Goal: Information Seeking & Learning: Learn about a topic

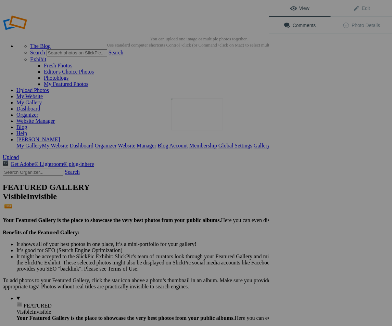
click at [194, 118] on img at bounding box center [196, 114] width 51 height 32
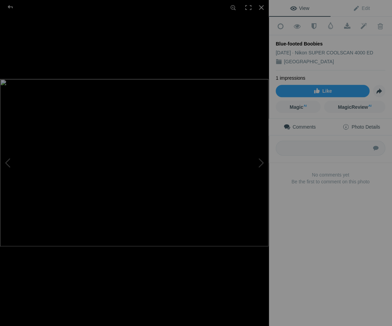
click at [367, 124] on span "Photo Details" at bounding box center [360, 126] width 37 height 5
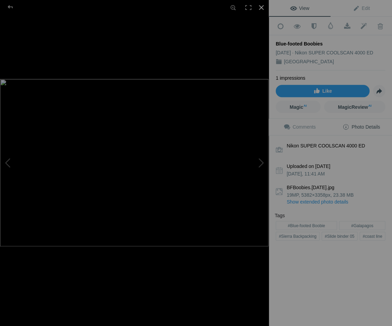
click at [261, 6] on div at bounding box center [261, 7] width 15 height 15
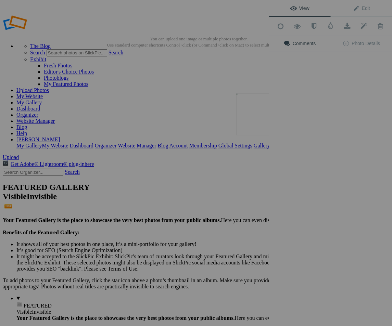
click at [258, 109] on button at bounding box center [242, 162] width 51 height 117
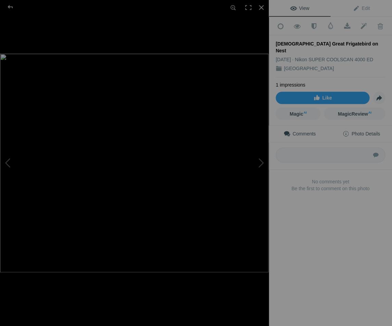
click at [372, 131] on span "Photo Details" at bounding box center [360, 133] width 37 height 5
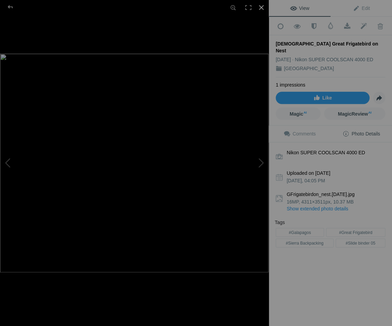
click at [261, 6] on div at bounding box center [261, 7] width 15 height 15
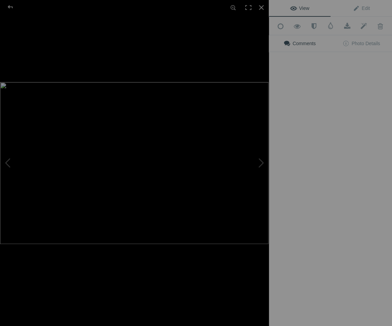
click at [319, 116] on div "View Edit Add to Quick Collection Remove from Quick Collection Hide from Public…" at bounding box center [330, 163] width 123 height 326
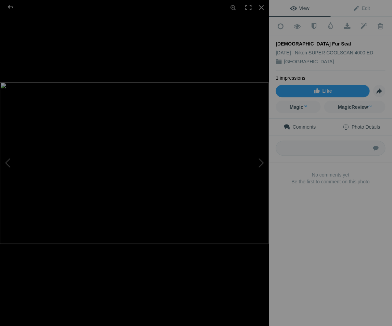
click at [366, 124] on span "Photo Details" at bounding box center [360, 126] width 37 height 5
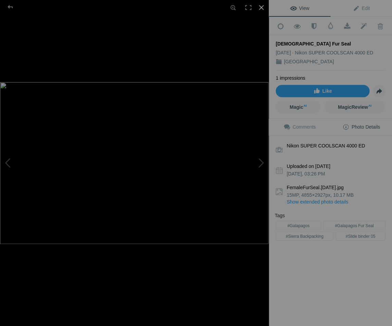
click at [262, 6] on div at bounding box center [261, 7] width 15 height 15
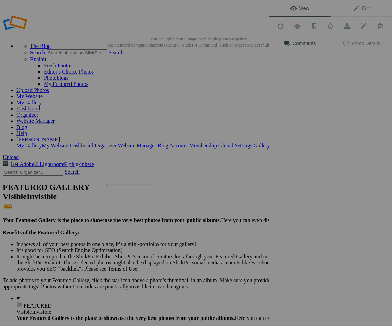
click at [131, 200] on img at bounding box center [131, 201] width 51 height 34
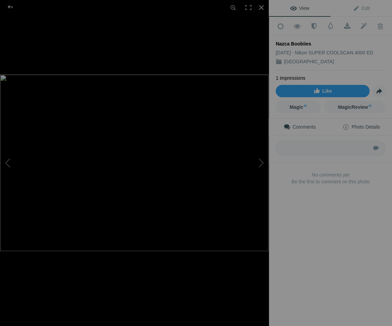
click at [369, 125] on span "Photo Details" at bounding box center [360, 126] width 37 height 5
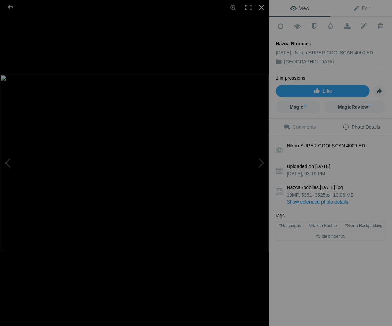
click at [261, 7] on div at bounding box center [261, 7] width 15 height 15
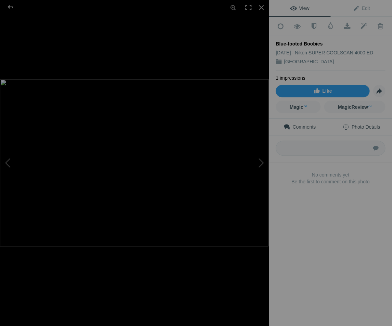
click at [363, 125] on span "Photo Details" at bounding box center [360, 126] width 37 height 5
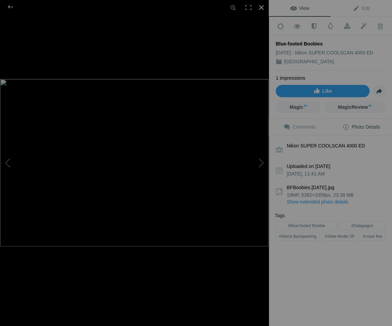
click at [261, 6] on div at bounding box center [261, 7] width 15 height 15
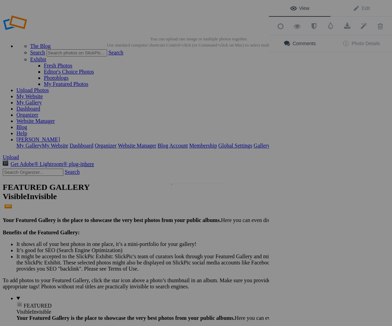
click at [191, 199] on img at bounding box center [196, 200] width 51 height 35
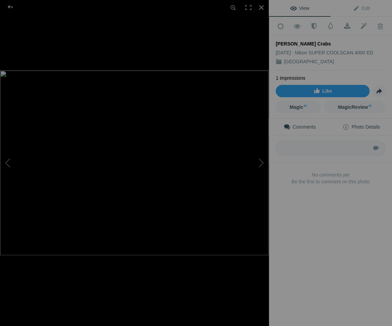
click at [370, 125] on span "Photo Details" at bounding box center [360, 126] width 37 height 5
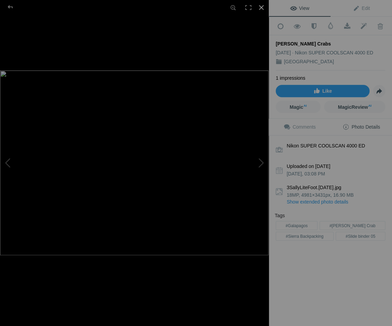
click at [261, 5] on div at bounding box center [261, 7] width 15 height 15
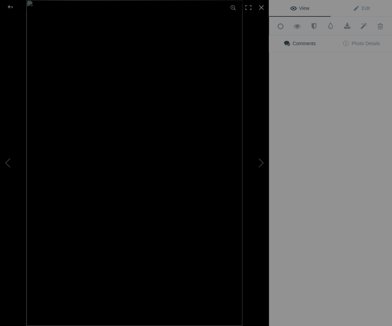
click at [264, 200] on button at bounding box center [242, 162] width 51 height 117
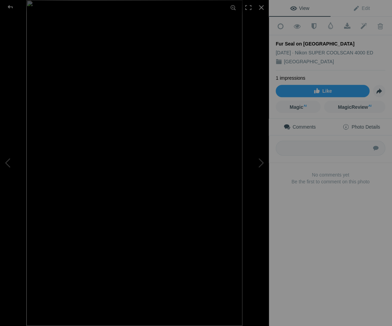
drag, startPoint x: 375, startPoint y: 124, endPoint x: 372, endPoint y: 127, distance: 4.4
click at [375, 124] on span "Photo Details" at bounding box center [360, 126] width 37 height 5
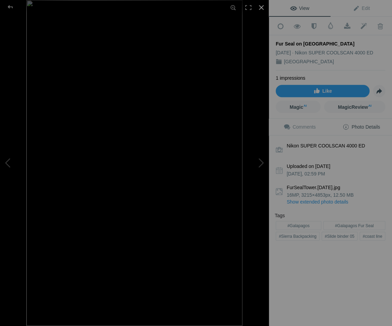
click at [260, 6] on div at bounding box center [261, 7] width 15 height 15
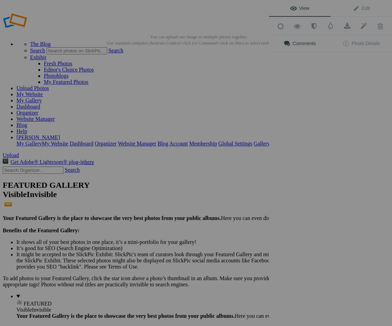
click at [331, 203] on div "View Edit Add to Quick Collection Remove from Quick Collection Hide from Public…" at bounding box center [330, 163] width 123 height 326
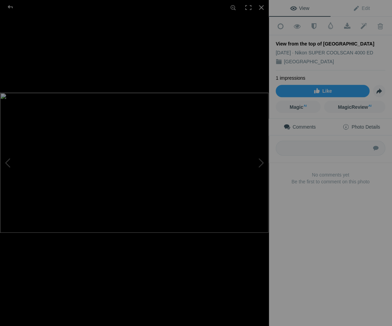
click at [367, 124] on span "Photo Details" at bounding box center [360, 126] width 37 height 5
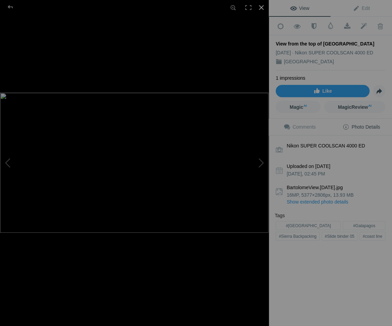
click at [260, 7] on div at bounding box center [261, 7] width 15 height 15
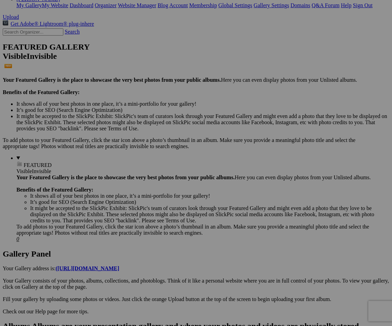
scroll to position [151, 0]
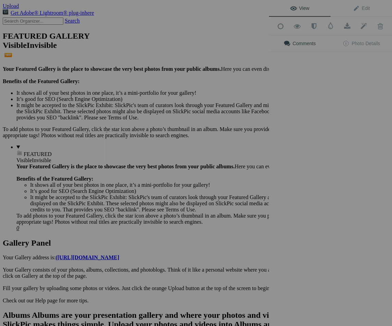
click at [137, 144] on img at bounding box center [131, 146] width 51 height 31
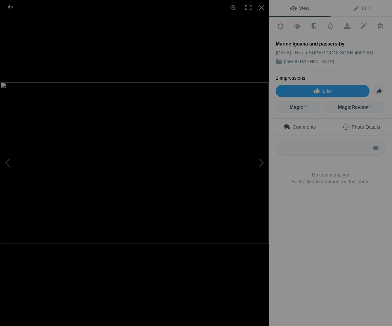
click at [358, 124] on span "Photo Details" at bounding box center [360, 126] width 37 height 5
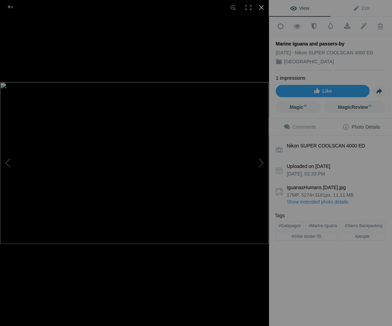
click at [260, 6] on div at bounding box center [261, 7] width 15 height 15
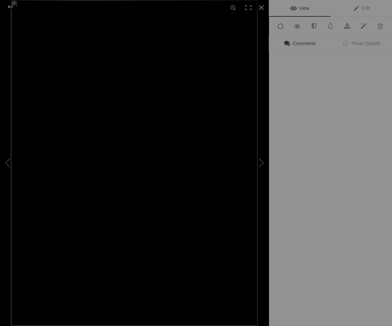
click at [202, 151] on img at bounding box center [134, 163] width 246 height 326
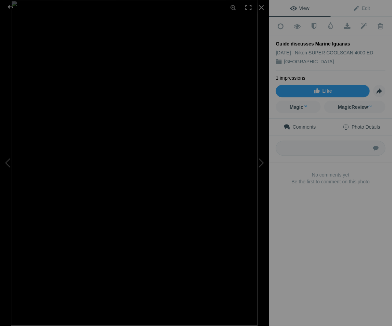
click at [372, 124] on span "Photo Details" at bounding box center [360, 126] width 37 height 5
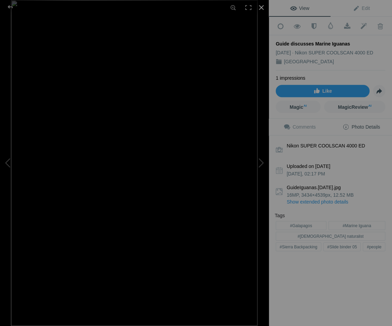
click at [260, 5] on div at bounding box center [261, 7] width 15 height 15
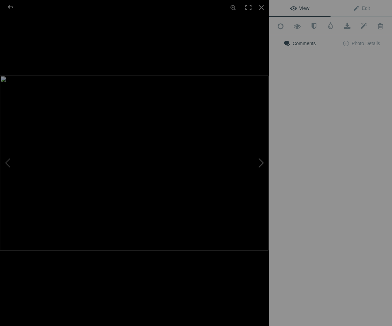
click at [266, 149] on button at bounding box center [242, 162] width 51 height 117
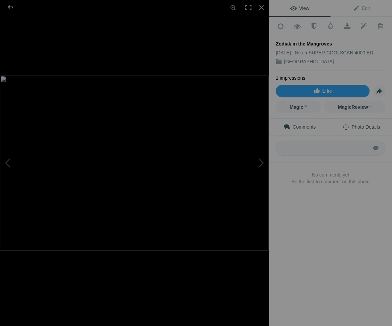
click at [368, 125] on span "Photo Details" at bounding box center [360, 126] width 37 height 5
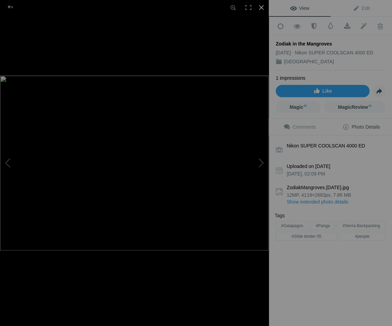
click at [260, 7] on div at bounding box center [261, 7] width 15 height 15
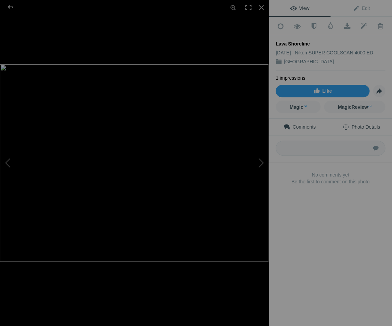
click at [376, 124] on span "Photo Details" at bounding box center [360, 126] width 37 height 5
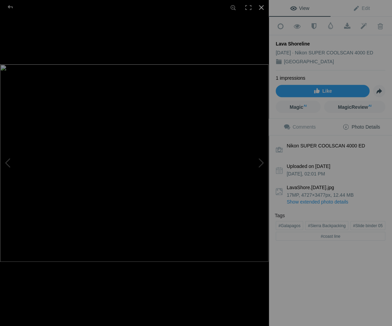
click at [261, 6] on div at bounding box center [261, 7] width 15 height 15
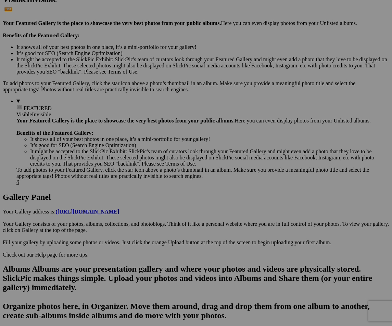
scroll to position [197, 0]
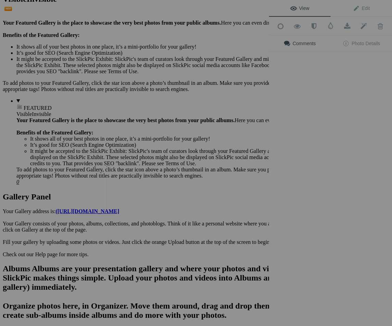
click at [137, 193] on img at bounding box center [131, 188] width 51 height 44
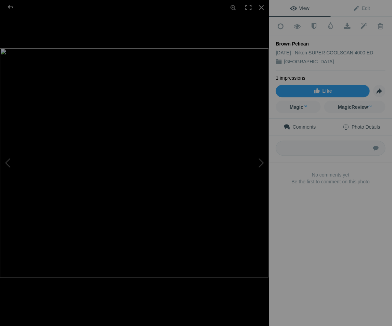
click at [374, 124] on span "Photo Details" at bounding box center [360, 126] width 37 height 5
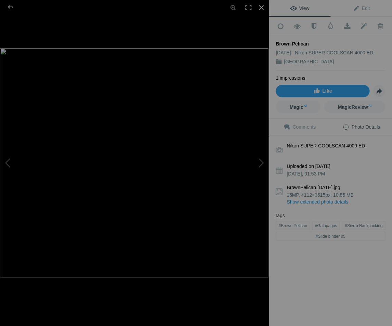
click at [261, 7] on div at bounding box center [261, 7] width 15 height 15
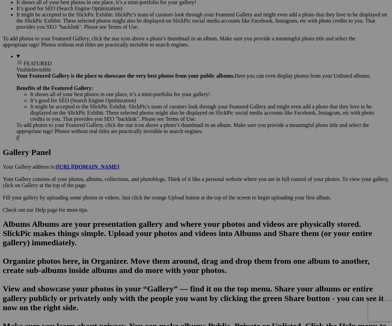
scroll to position [235, 0]
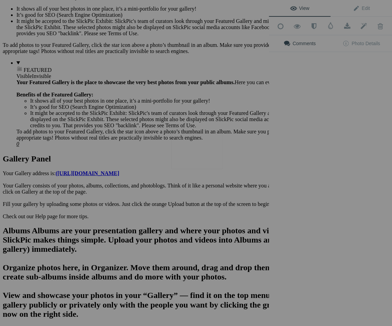
click at [198, 148] on img at bounding box center [196, 149] width 51 height 39
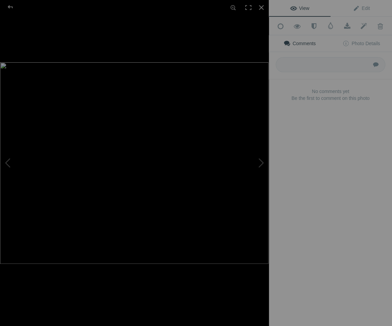
click at [374, 77] on div "Submit" at bounding box center [330, 65] width 123 height 27
click at [229, 51] on div at bounding box center [134, 163] width 269 height 326
click at [360, 41] on span "Photo Details" at bounding box center [360, 43] width 37 height 5
click at [361, 41] on span "Photo Details" at bounding box center [360, 43] width 37 height 5
click at [204, 50] on div at bounding box center [134, 163] width 269 height 326
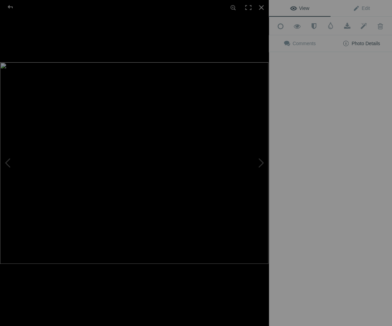
click at [362, 42] on span "Photo Details" at bounding box center [360, 43] width 37 height 5
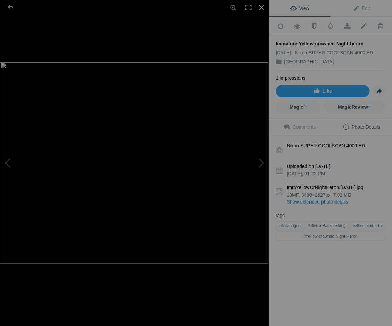
click at [261, 5] on div at bounding box center [261, 7] width 15 height 15
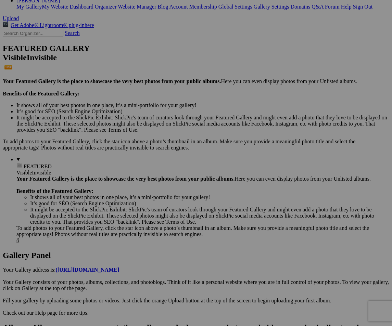
scroll to position [215, 0]
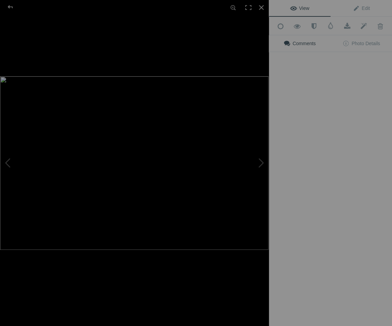
click at [269, 177] on div "View Edit Add to Quick Collection Remove from Quick Collection Hide from Public…" at bounding box center [330, 163] width 123 height 326
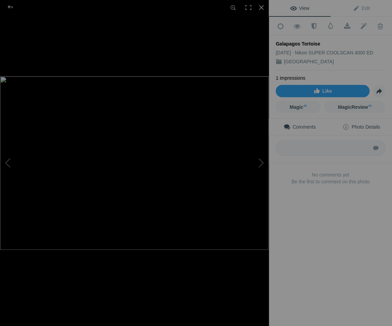
click at [366, 125] on span "Photo Details" at bounding box center [360, 126] width 37 height 5
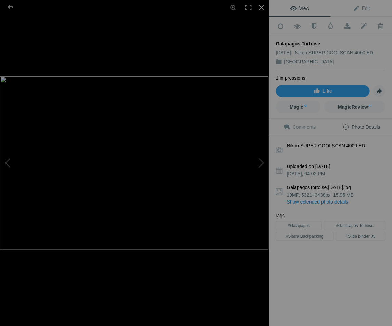
click at [260, 5] on div at bounding box center [261, 7] width 15 height 15
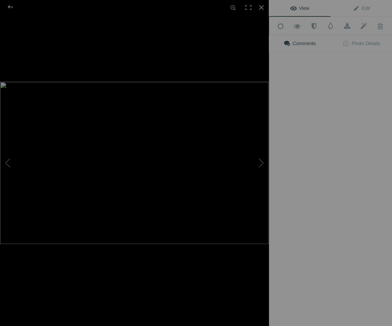
click at [326, 168] on div "View Edit Add to Quick Collection Remove from Quick Collection Hide from Public…" at bounding box center [330, 163] width 123 height 326
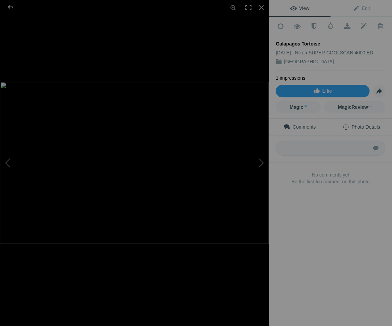
click at [369, 124] on span "Photo Details" at bounding box center [360, 126] width 37 height 5
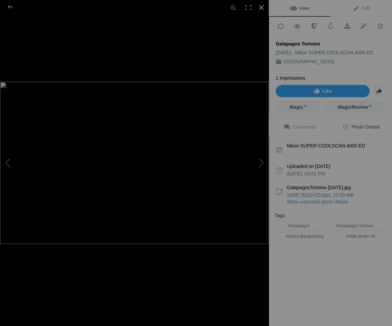
click at [259, 8] on div at bounding box center [261, 7] width 15 height 15
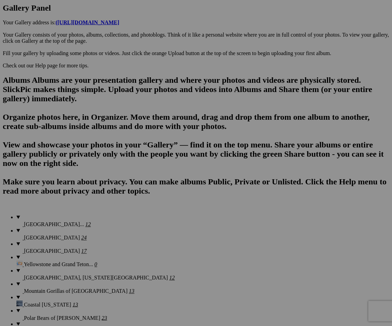
scroll to position [386, 0]
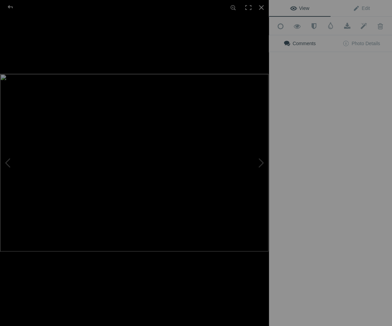
click at [129, 89] on img at bounding box center [134, 163] width 268 height 178
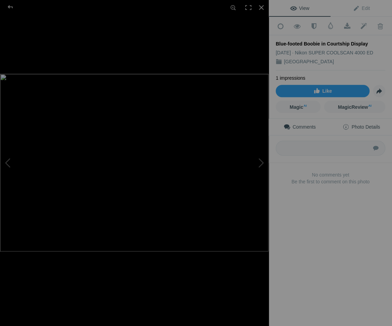
click at [360, 124] on span "Photo Details" at bounding box center [360, 126] width 37 height 5
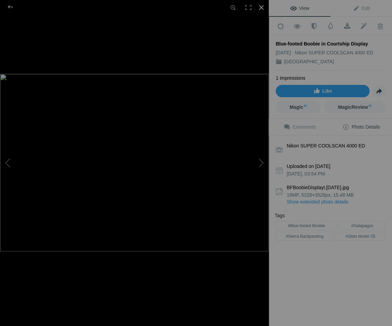
click at [260, 6] on div at bounding box center [261, 7] width 15 height 15
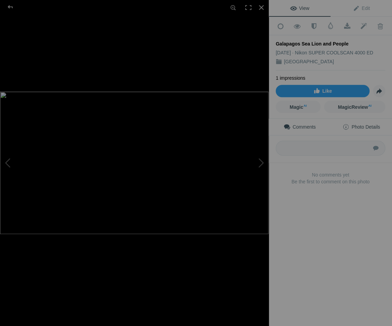
click at [368, 125] on span "Photo Details" at bounding box center [360, 126] width 37 height 5
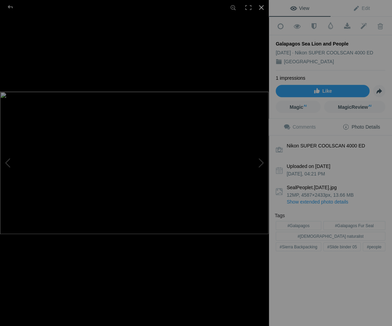
click at [261, 6] on div at bounding box center [261, 7] width 15 height 15
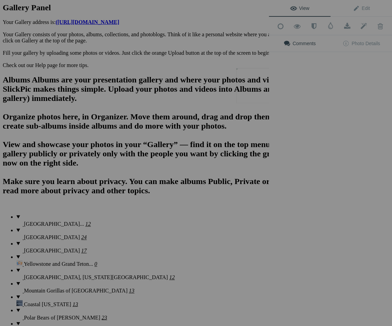
click at [257, 89] on img at bounding box center [261, 85] width 51 height 35
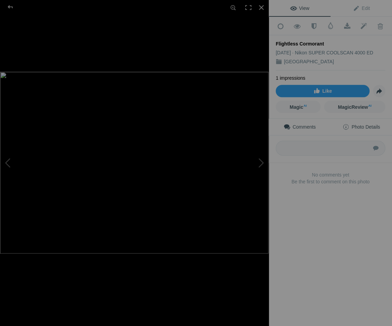
click at [360, 125] on span "Photo Details" at bounding box center [360, 126] width 37 height 5
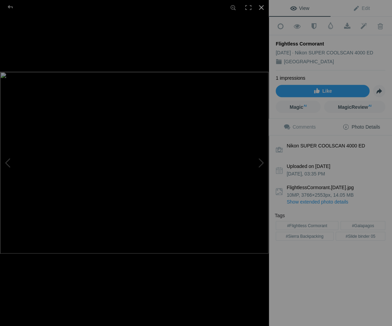
click at [260, 7] on div at bounding box center [261, 7] width 15 height 15
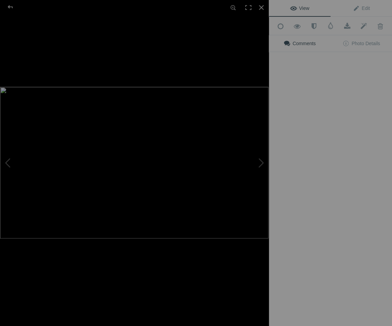
click at [328, 88] on div "View Edit Add to Quick Collection Remove from Quick Collection Hide from Public…" at bounding box center [330, 163] width 123 height 326
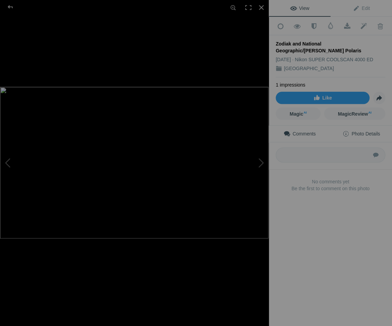
click at [373, 131] on span "Photo Details" at bounding box center [360, 133] width 37 height 5
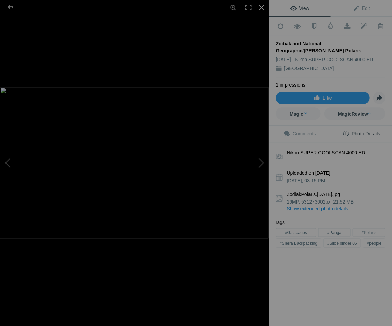
click at [262, 5] on div at bounding box center [261, 7] width 15 height 15
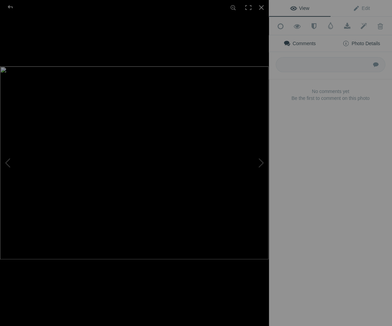
click at [376, 41] on span "Photo Details" at bounding box center [360, 43] width 37 height 5
click at [364, 41] on span "Photo Details" at bounding box center [360, 43] width 37 height 5
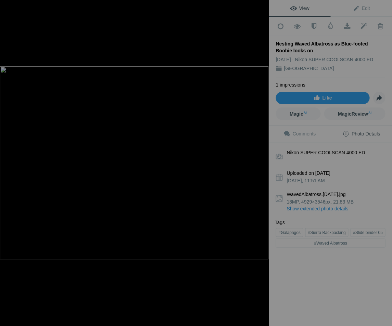
click at [264, 4] on div at bounding box center [261, 7] width 15 height 15
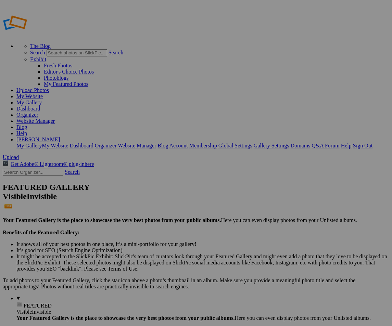
drag, startPoint x: 0, startPoint y: 0, endPoint x: 264, endPoint y: 98, distance: 281.9
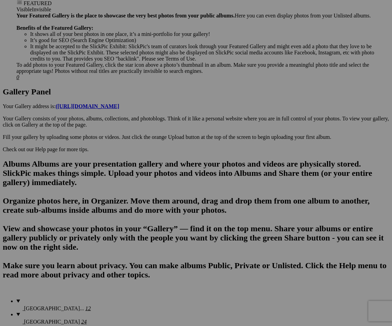
scroll to position [354, 0]
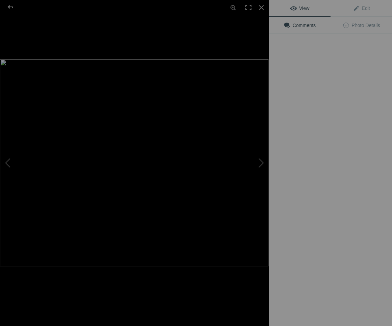
click at [194, 207] on img at bounding box center [134, 162] width 268 height 207
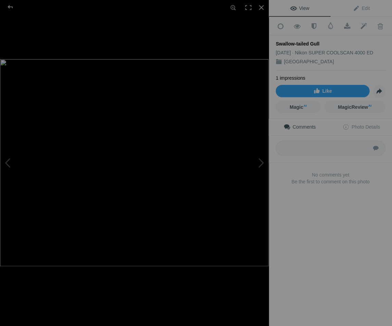
click at [372, 124] on span "Photo Details" at bounding box center [360, 126] width 37 height 5
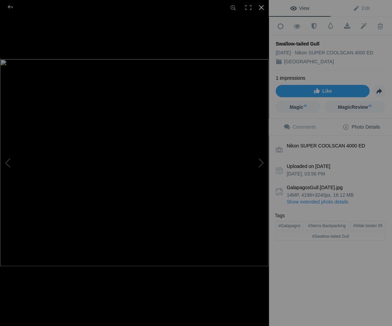
click at [260, 6] on div at bounding box center [261, 7] width 15 height 15
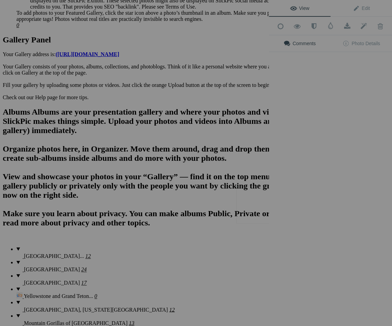
click at [269, 204] on div "View Edit Add to Quick Collection Remove from Quick Collection Hide from Public…" at bounding box center [330, 163] width 123 height 326
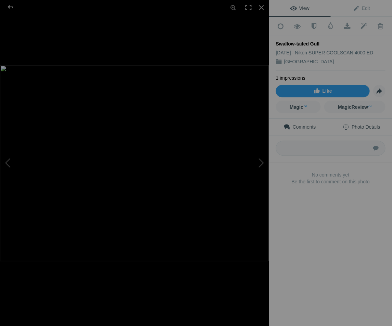
click at [373, 124] on span "Photo Details" at bounding box center [360, 126] width 37 height 5
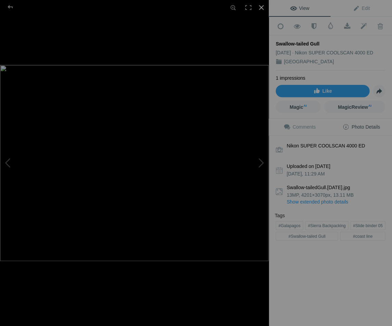
click at [262, 7] on div at bounding box center [261, 7] width 15 height 15
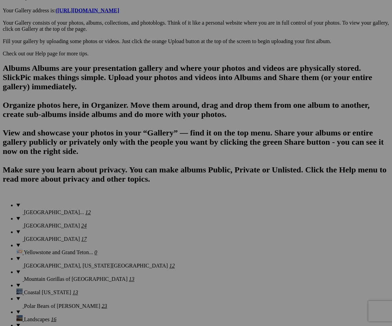
scroll to position [394, 0]
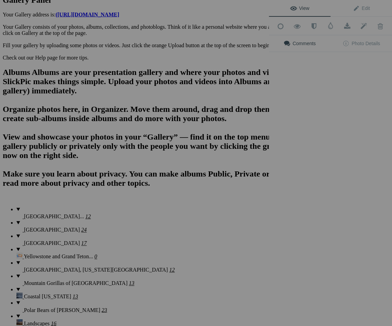
click at [328, 161] on div "View Edit Add to Quick Collection Remove from Quick Collection Hide from Public…" at bounding box center [330, 163] width 123 height 326
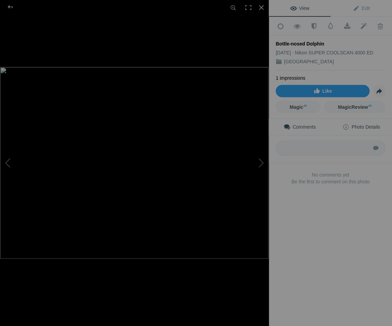
click at [369, 124] on span "Photo Details" at bounding box center [360, 126] width 37 height 5
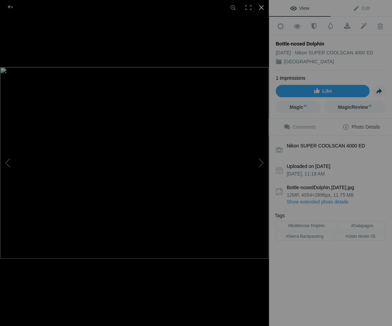
click at [261, 6] on div at bounding box center [261, 7] width 15 height 15
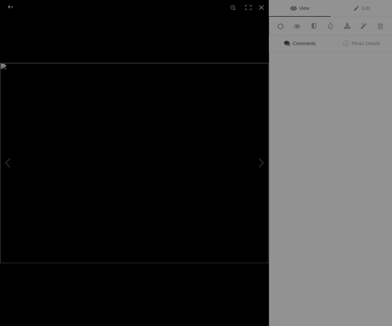
click at [129, 263] on img at bounding box center [134, 163] width 268 height 200
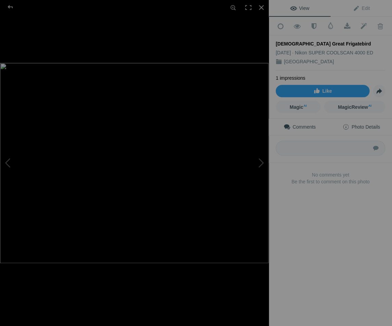
click at [369, 125] on span "Photo Details" at bounding box center [360, 126] width 37 height 5
